Goal: Go to known website: Access a specific website the user already knows

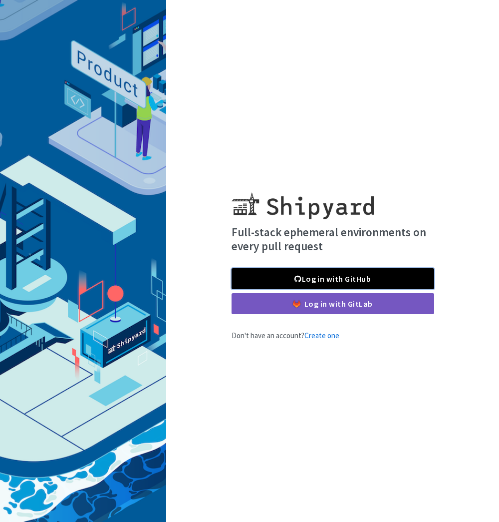
click at [345, 275] on link "Log in with GitHub" at bounding box center [333, 278] width 203 height 21
